Goal: Transaction & Acquisition: Subscribe to service/newsletter

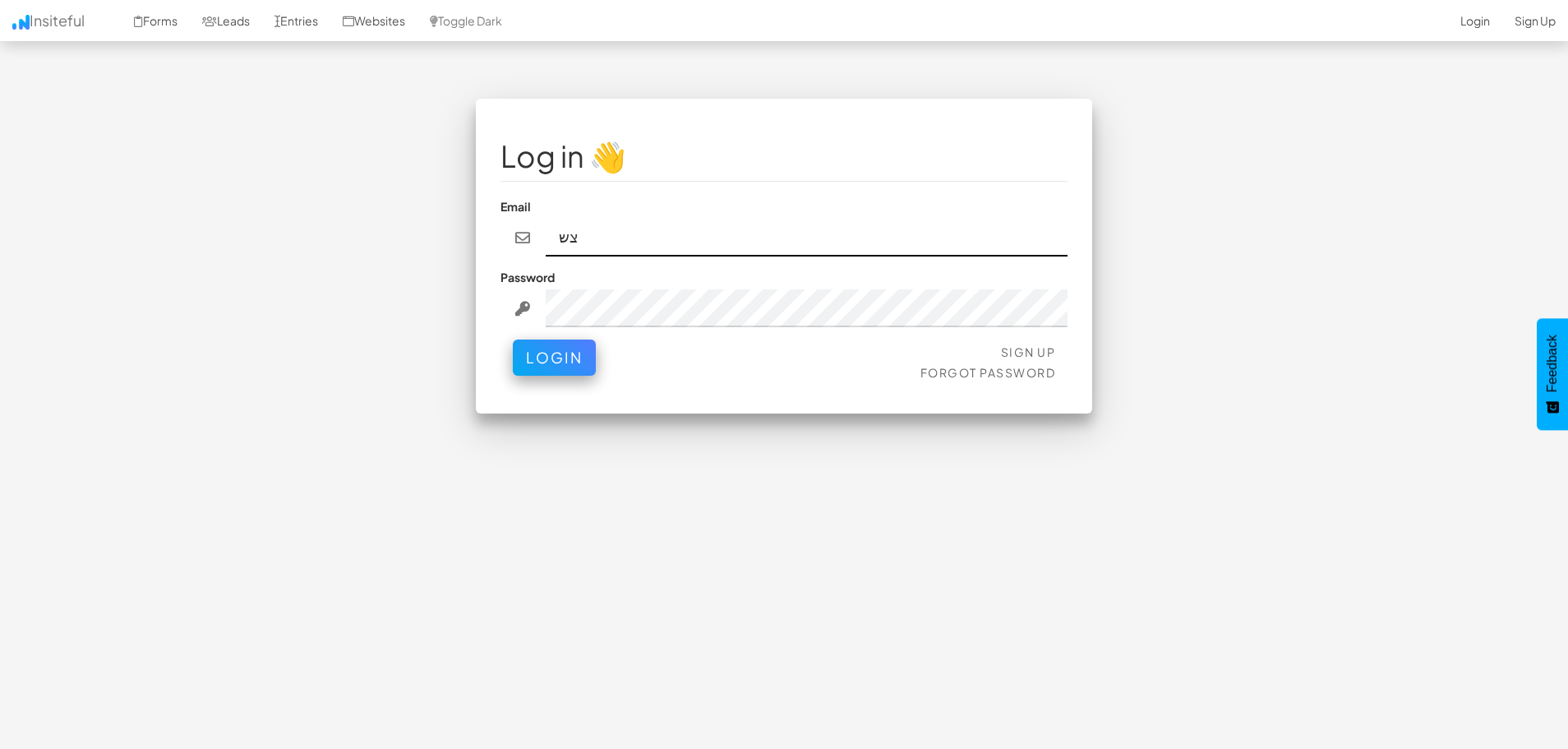
type input "צ"
type input "matansivan@gmail.com"
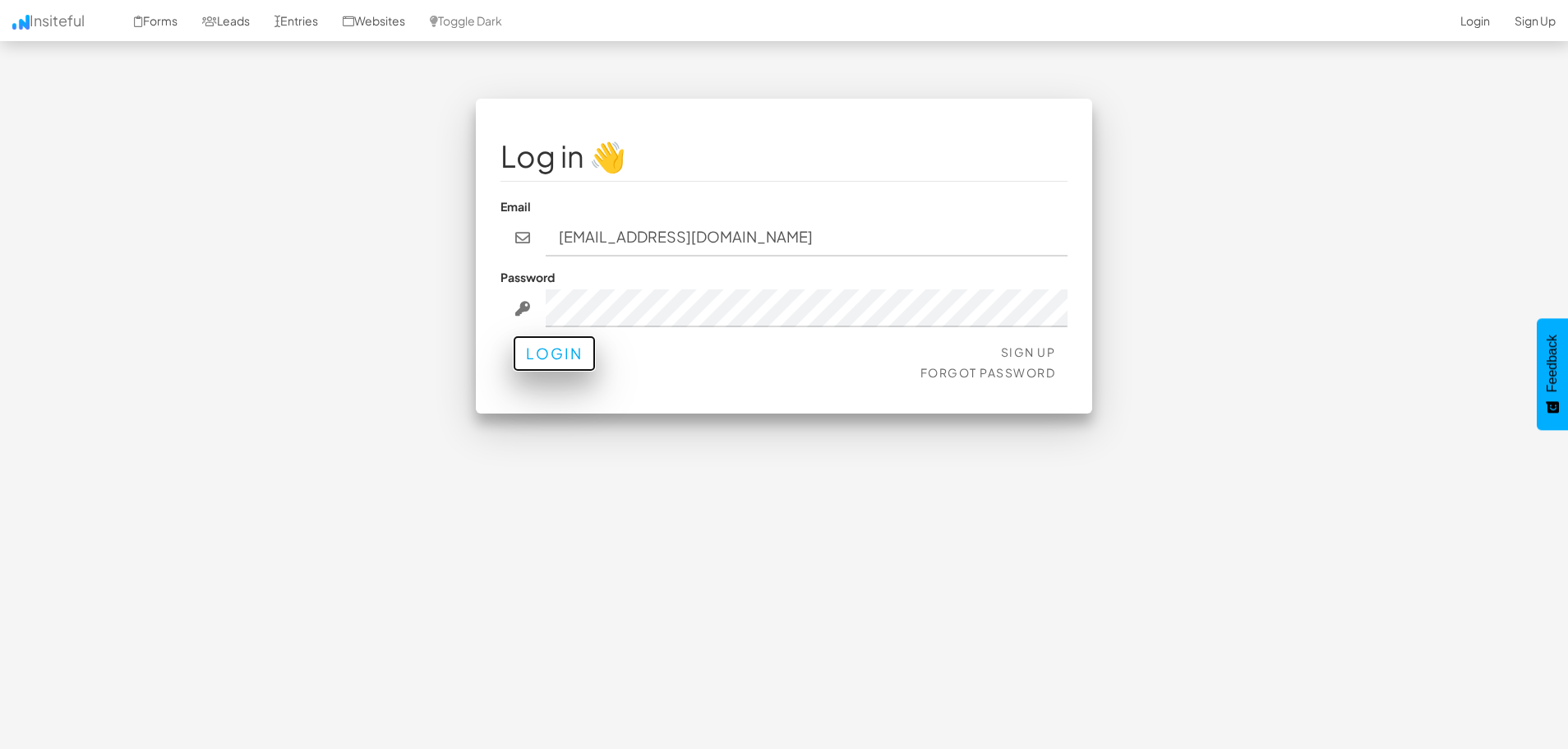
click at [565, 362] on button "Login" at bounding box center [554, 354] width 83 height 36
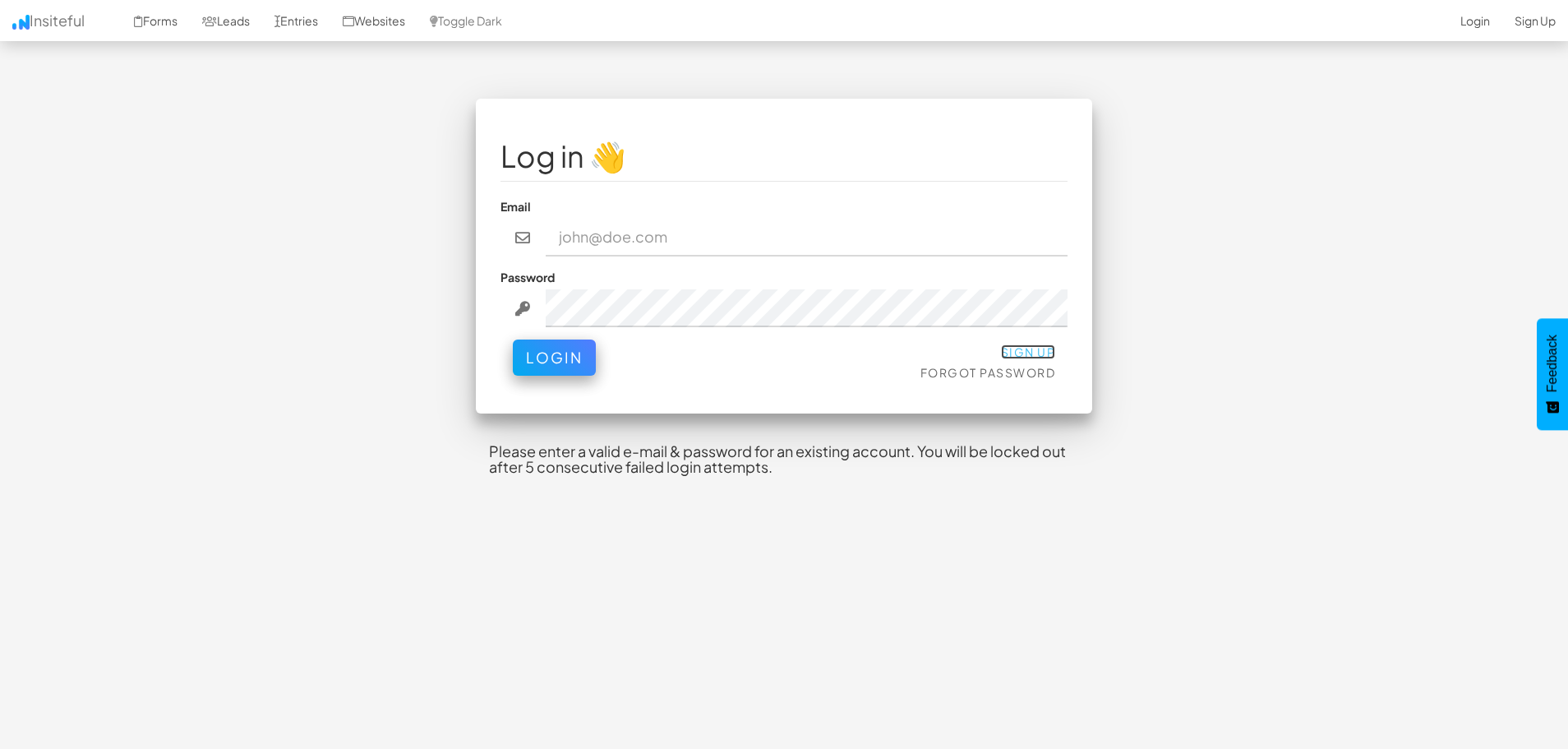
click at [1031, 355] on link "Sign Up" at bounding box center [1029, 352] width 55 height 15
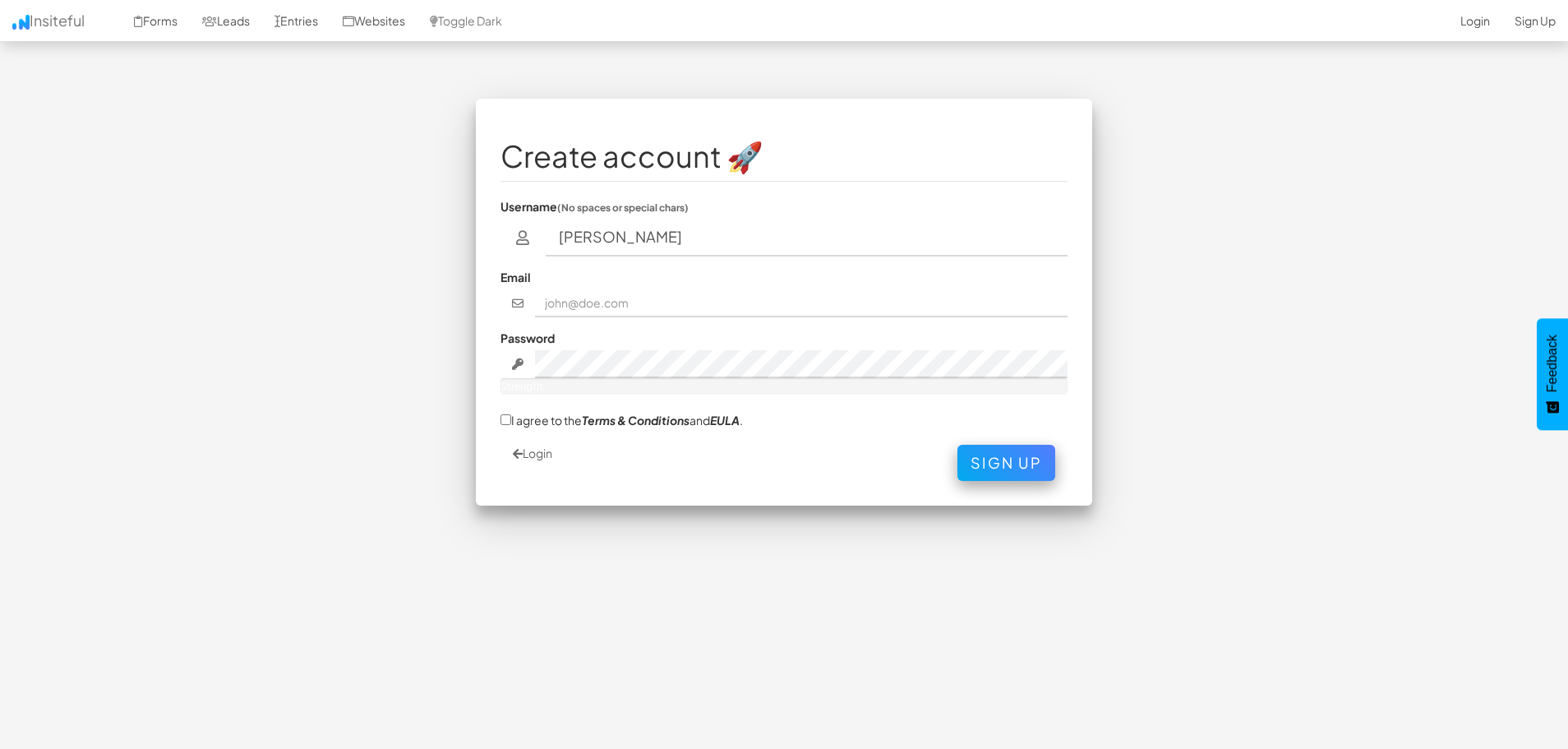
type input "Matansky"
type input "matansivan@gmail.com"
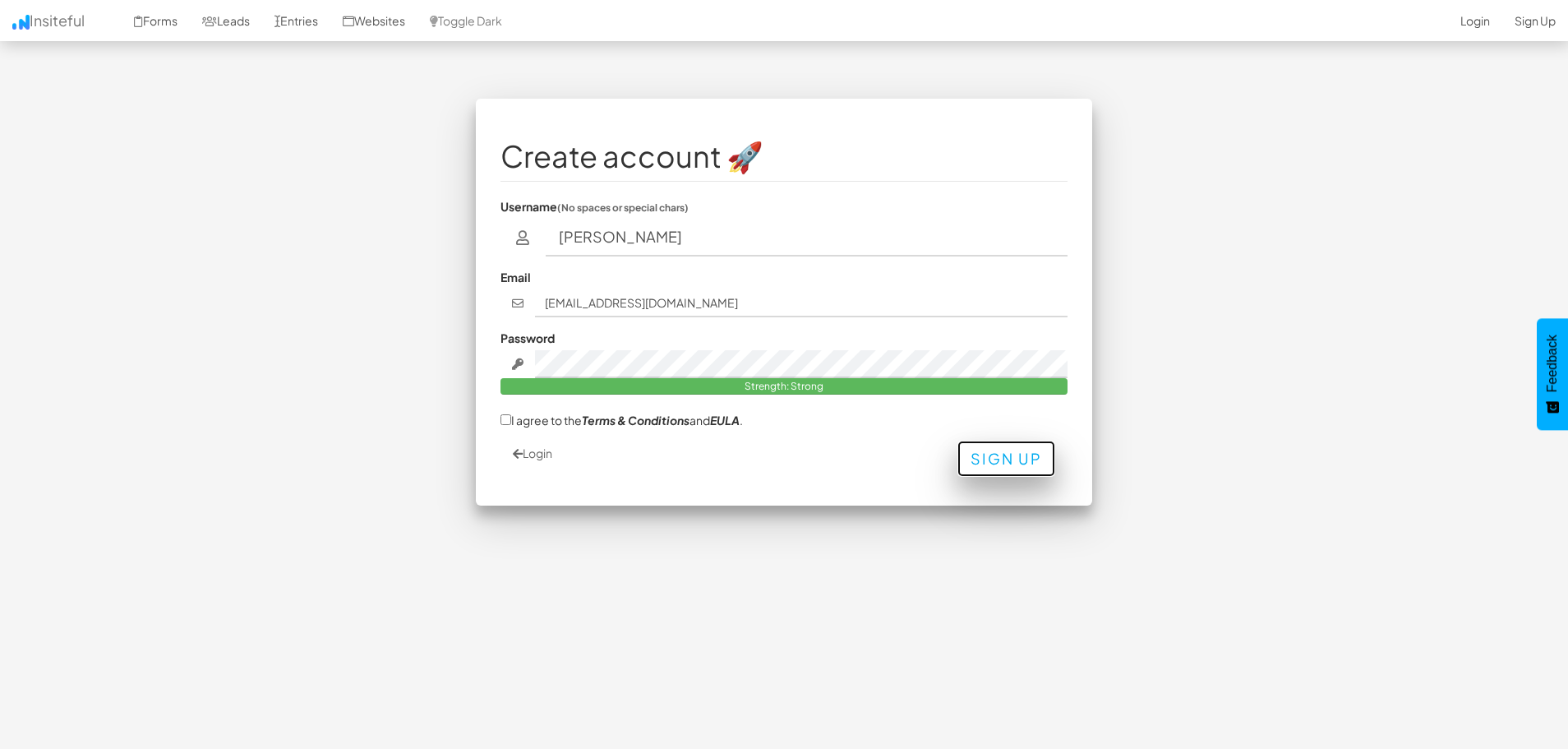
click at [1010, 470] on button "Sign Up" at bounding box center [1007, 458] width 98 height 36
click at [512, 418] on label "I agree to the Terms & Conditions and EULA ." at bounding box center [621, 420] width 242 height 17
click at [511, 418] on input "I agree to the Terms & Conditions and EULA ." at bounding box center [505, 419] width 10 height 10
checkbox input "true"
click at [1001, 459] on button "Sign Up" at bounding box center [1007, 458] width 98 height 36
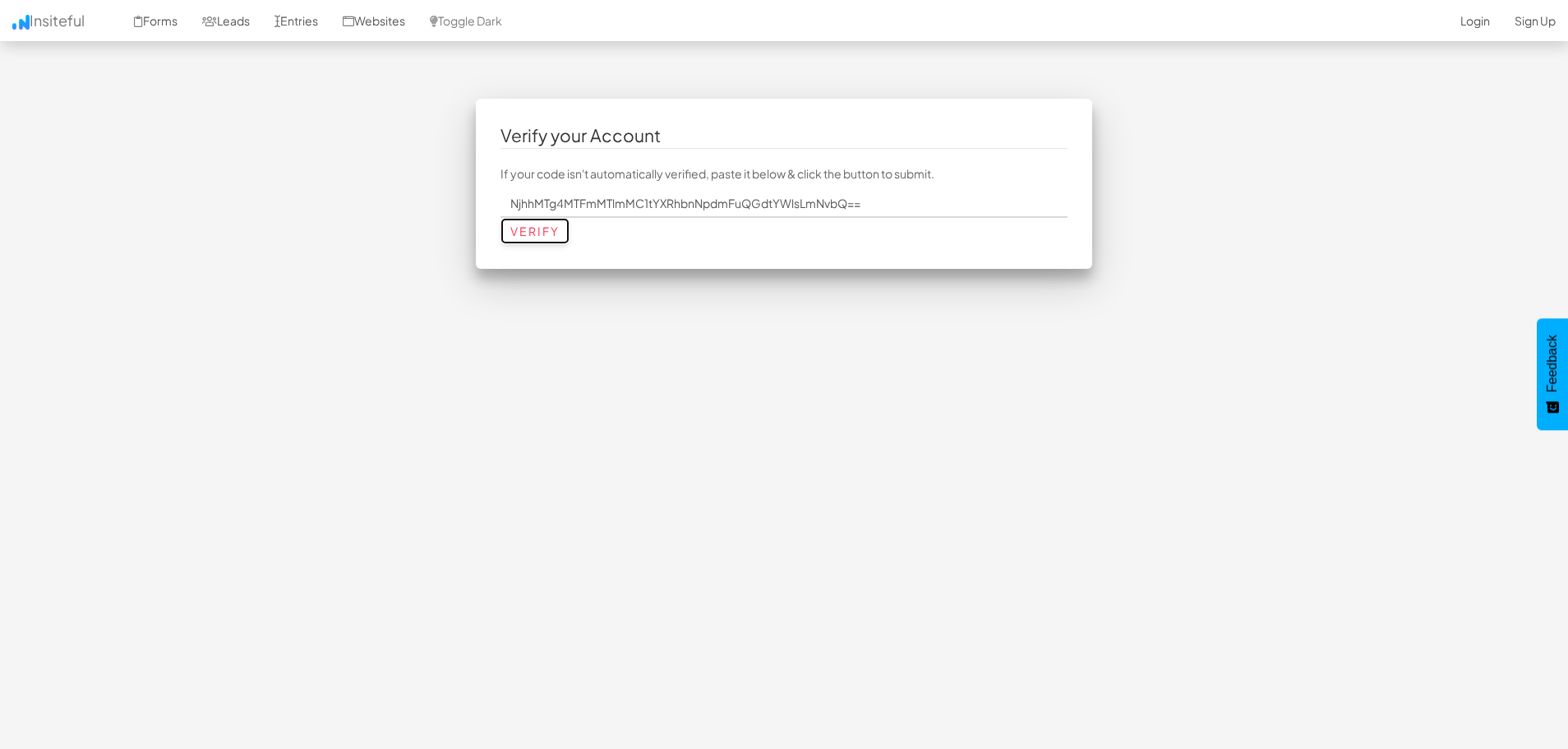
click at [541, 234] on input "Verify" at bounding box center [535, 231] width 69 height 26
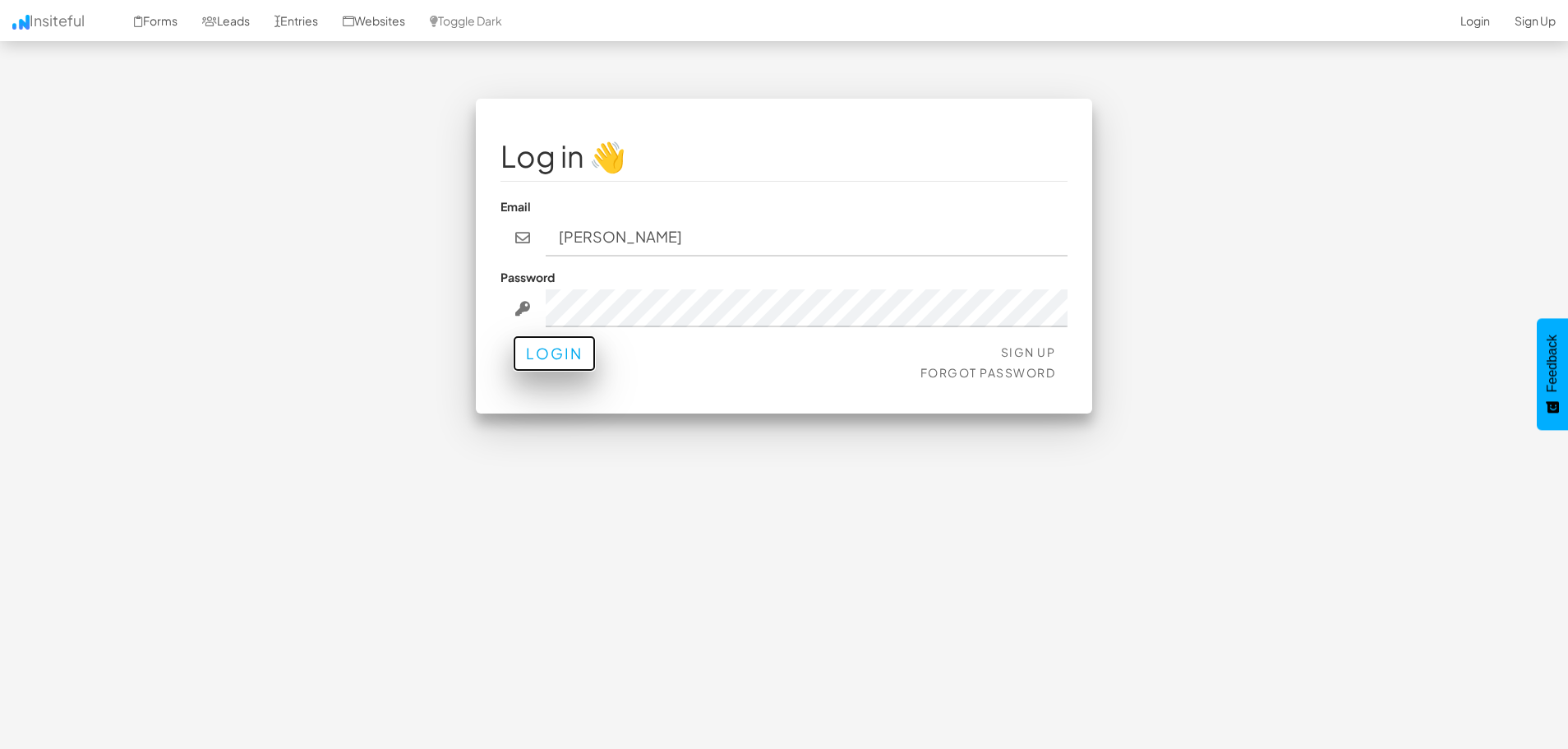
click at [568, 365] on button "Login" at bounding box center [554, 354] width 83 height 36
type input "Matansivan@gmail.com"
click at [566, 348] on button "Login" at bounding box center [554, 354] width 83 height 36
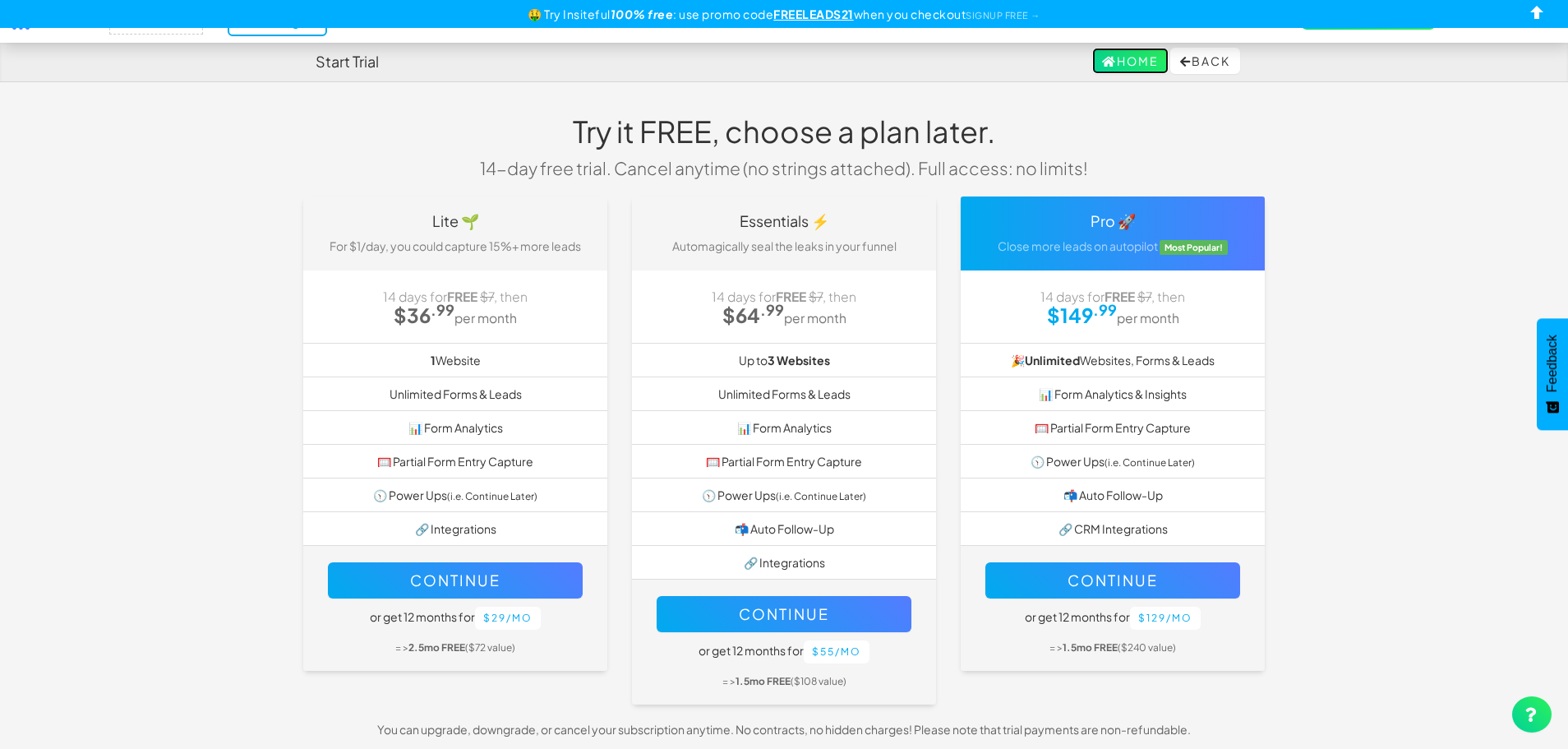
click at [1148, 61] on link "Home" at bounding box center [1131, 61] width 76 height 26
click at [1221, 54] on button "Back" at bounding box center [1205, 61] width 70 height 26
click at [1225, 72] on button "Back" at bounding box center [1205, 61] width 70 height 26
